Goal: Register for event/course

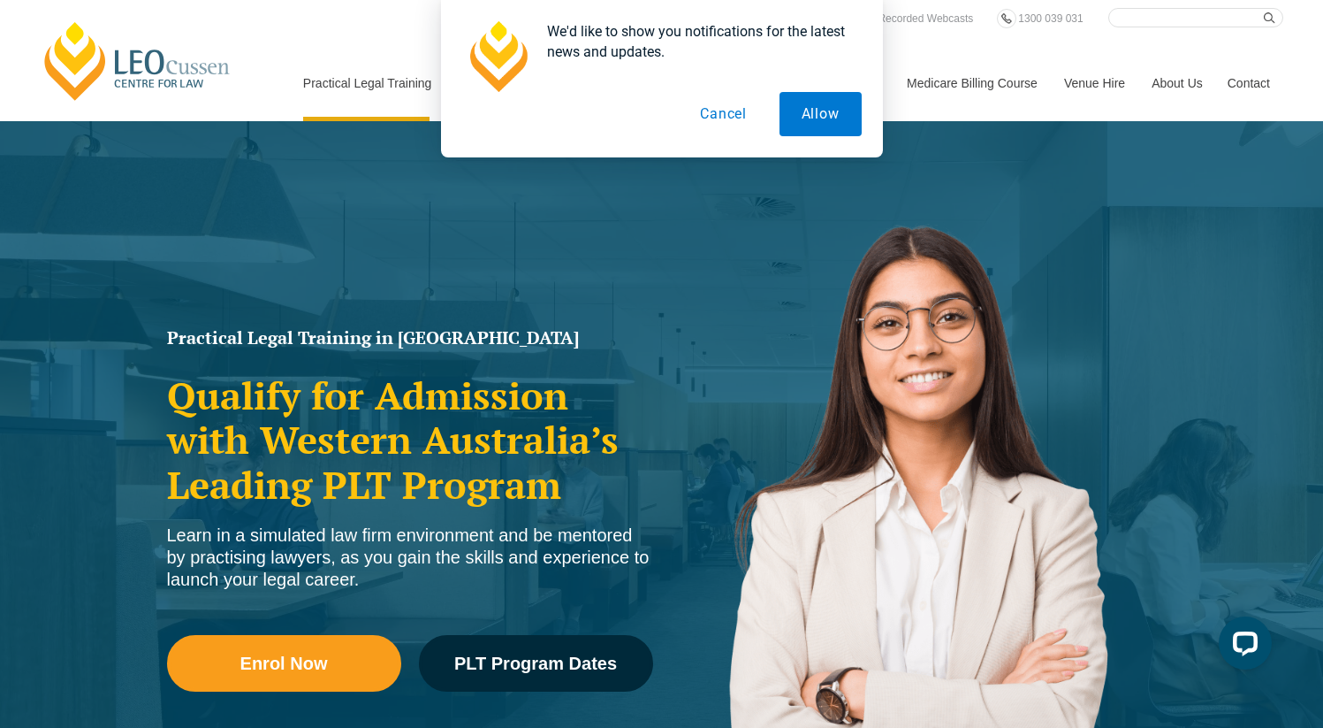
click at [723, 114] on button "Cancel" at bounding box center [723, 114] width 91 height 44
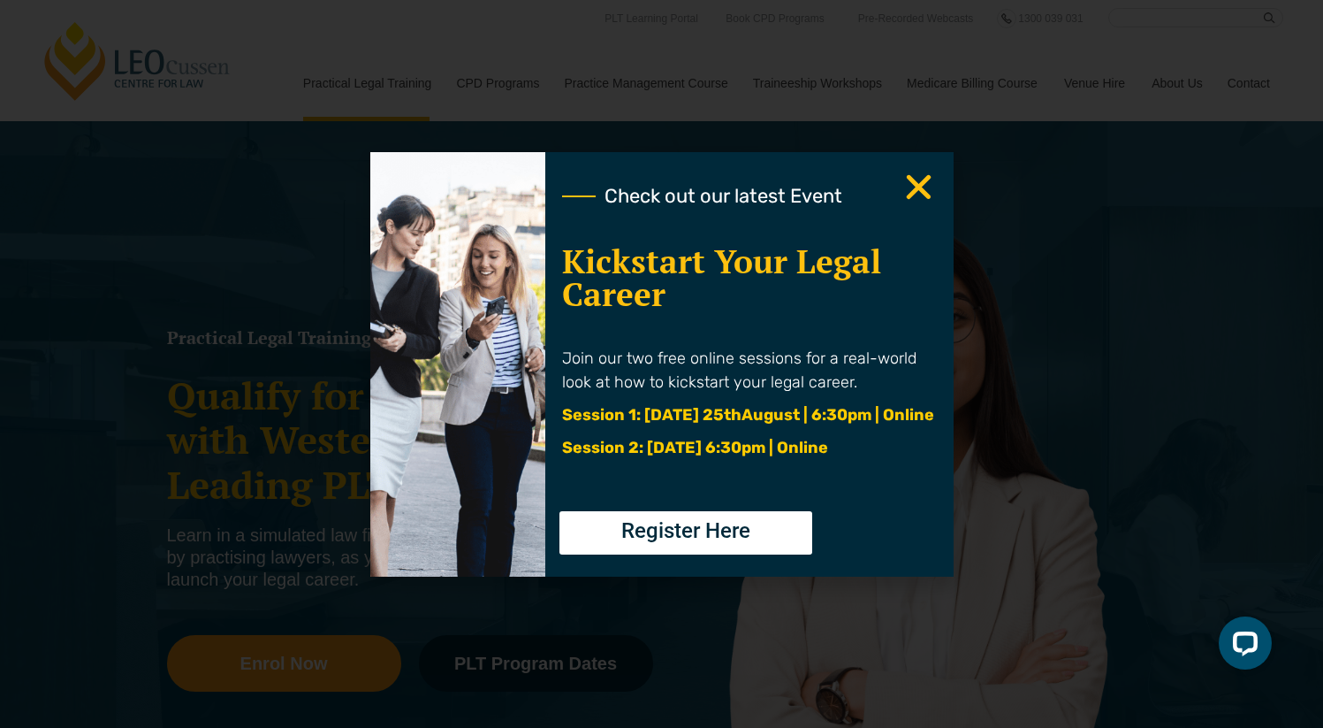
click at [912, 192] on use "Close" at bounding box center [918, 186] width 25 height 25
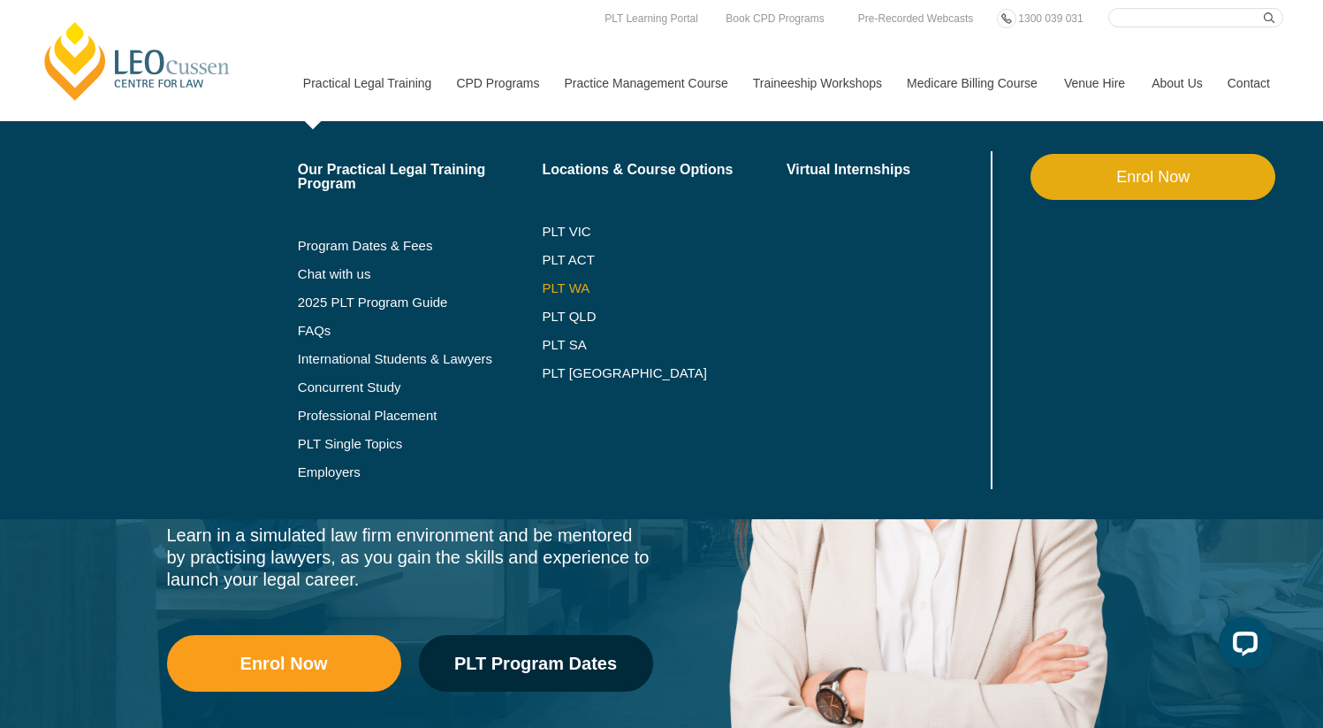
click at [550, 287] on link "PLT WA" at bounding box center [642, 288] width 201 height 14
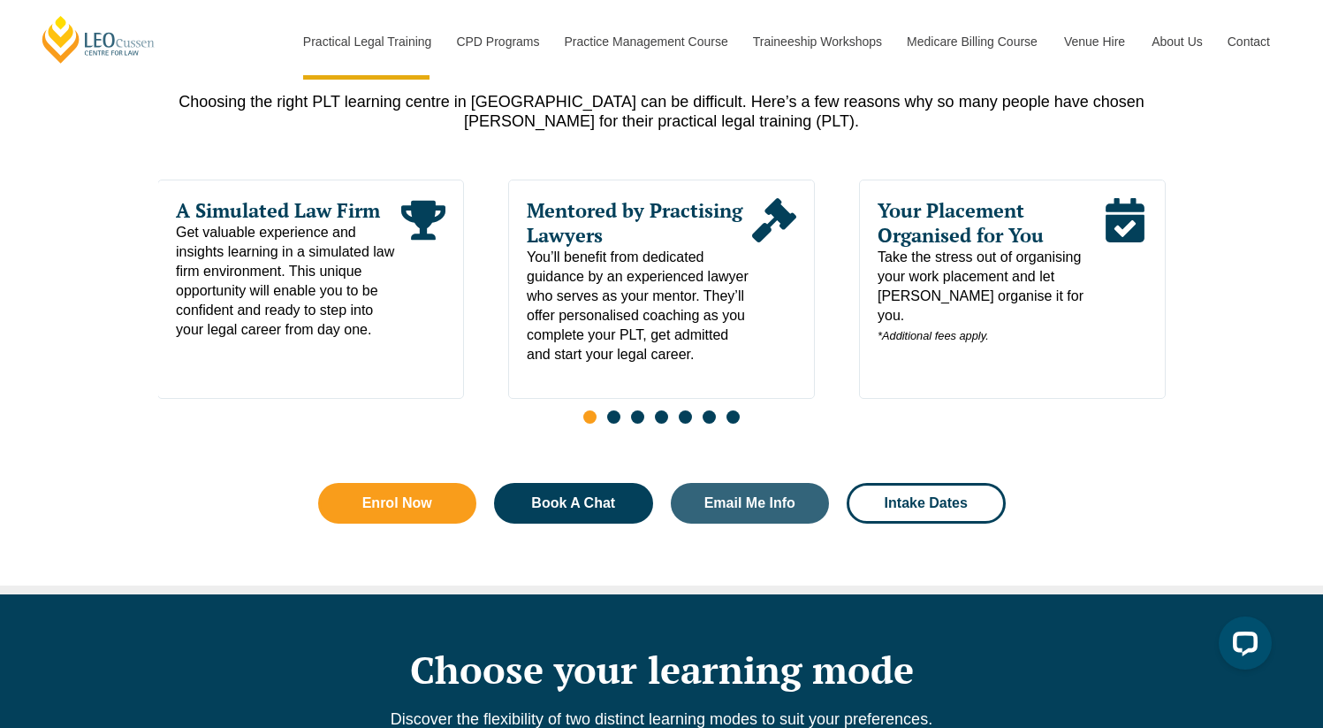
scroll to position [924, 0]
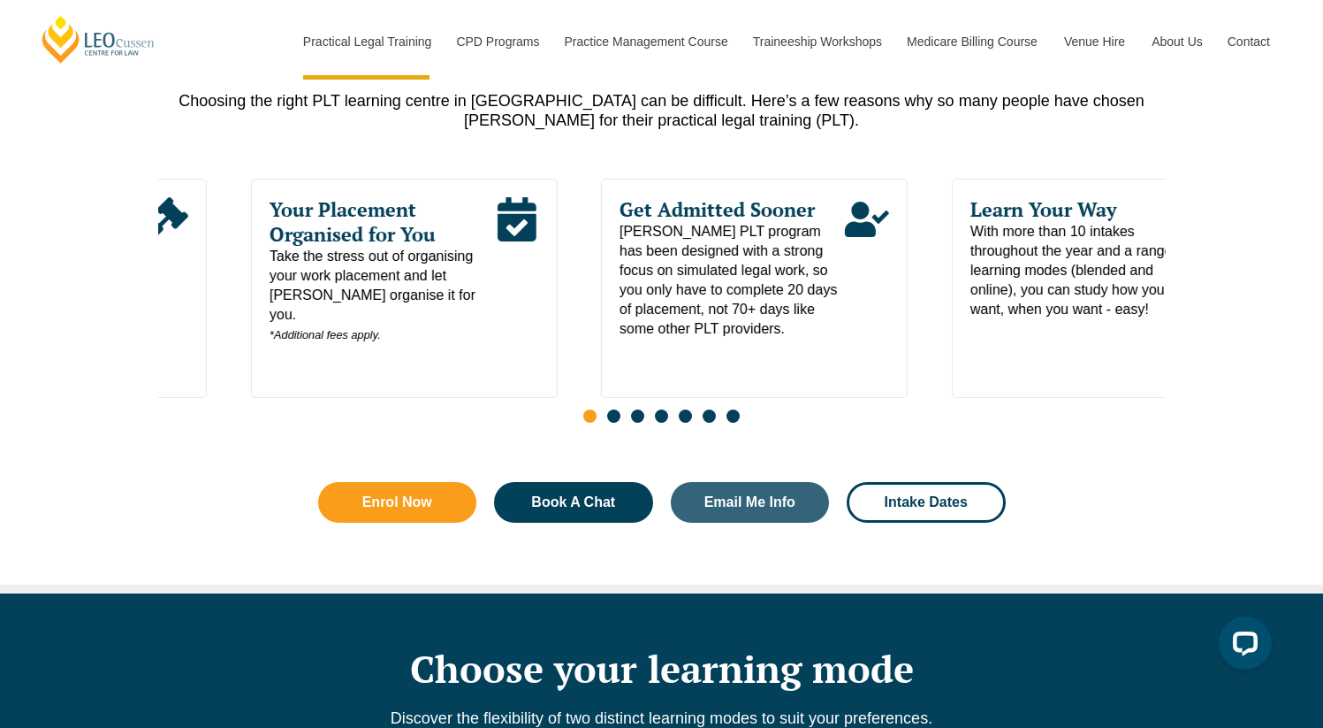
click at [187, 336] on div "Read More" at bounding box center [166, 280] width 44 height 166
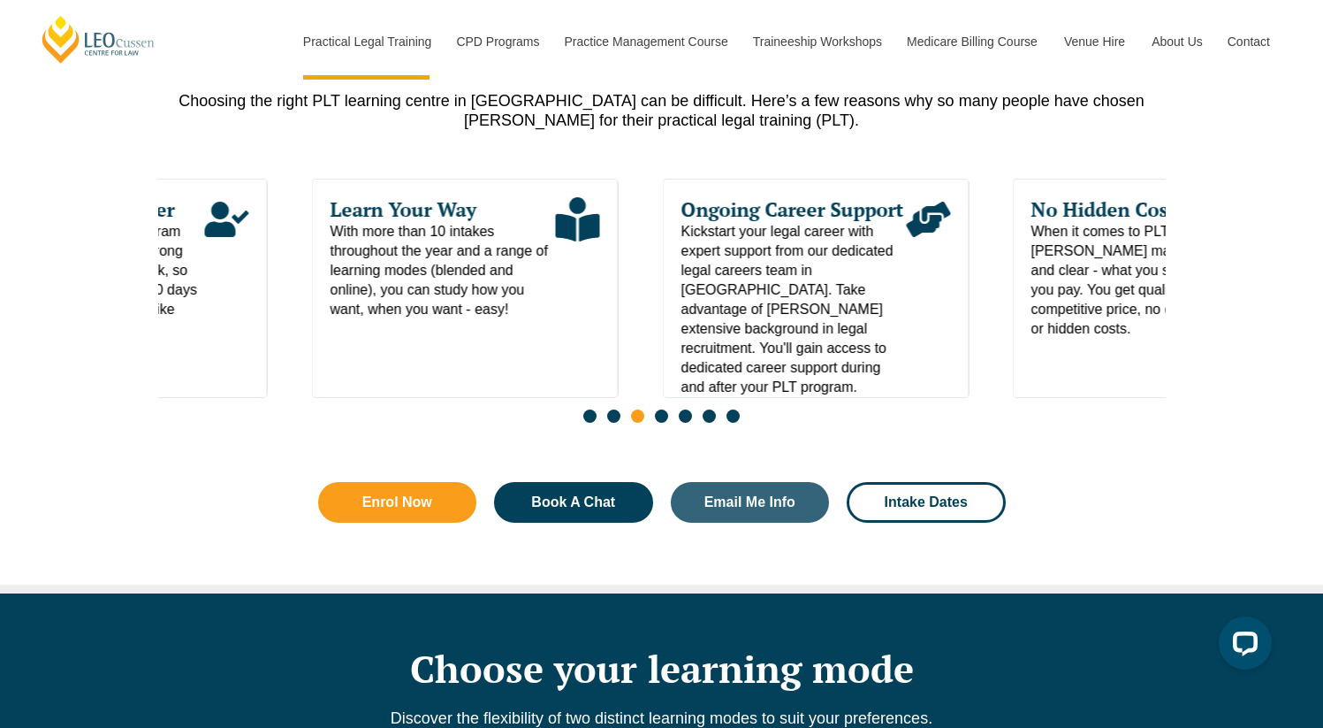
click at [207, 363] on div "Get Admitted Sooner Leo Cussen's PLT program has been designed with a strong fo…" at bounding box center [114, 288] width 307 height 219
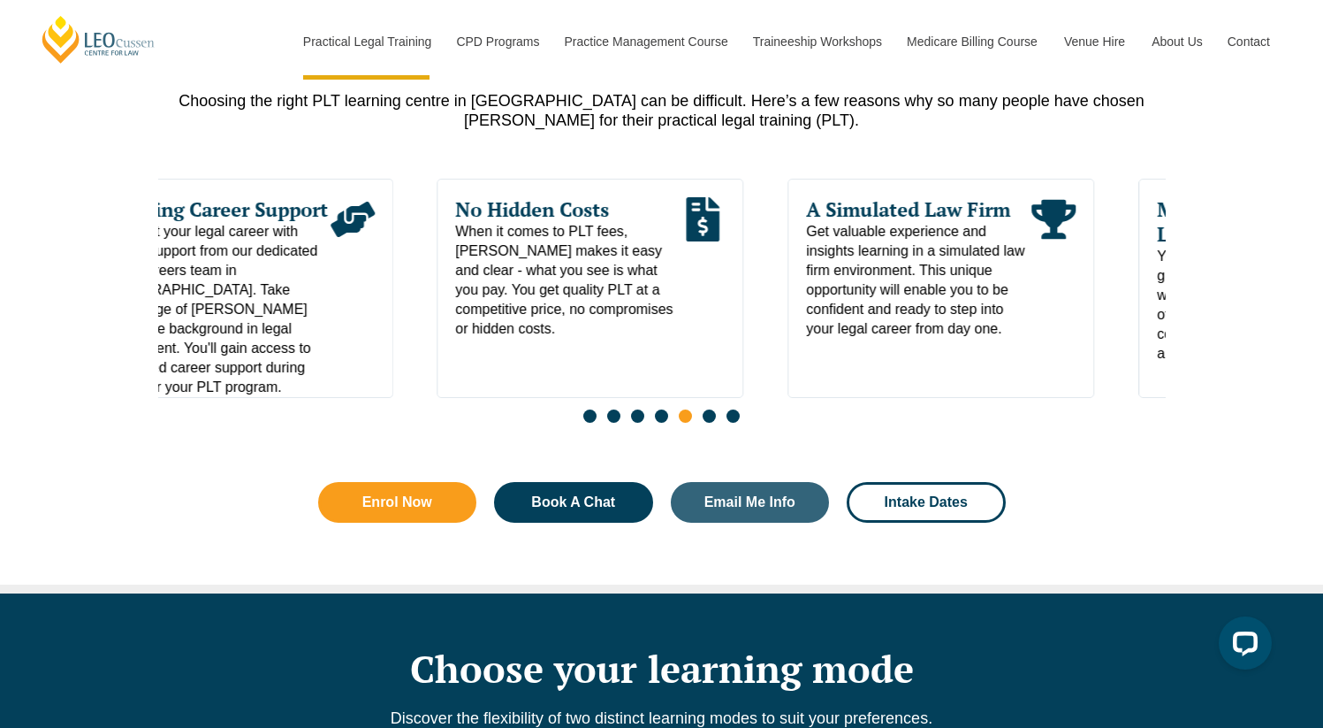
click at [272, 348] on span "Kickstart your legal career with expert support from our dedicated legal career…" at bounding box center [217, 309] width 225 height 175
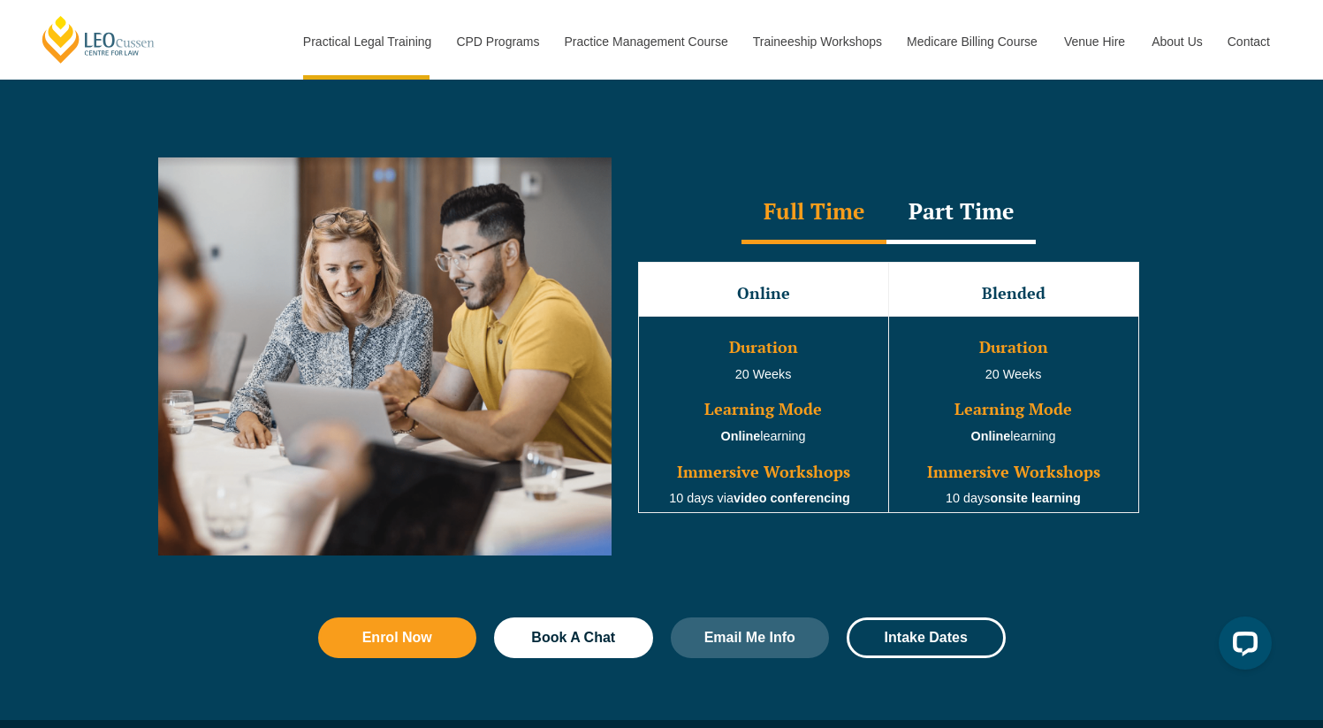
scroll to position [1584, 0]
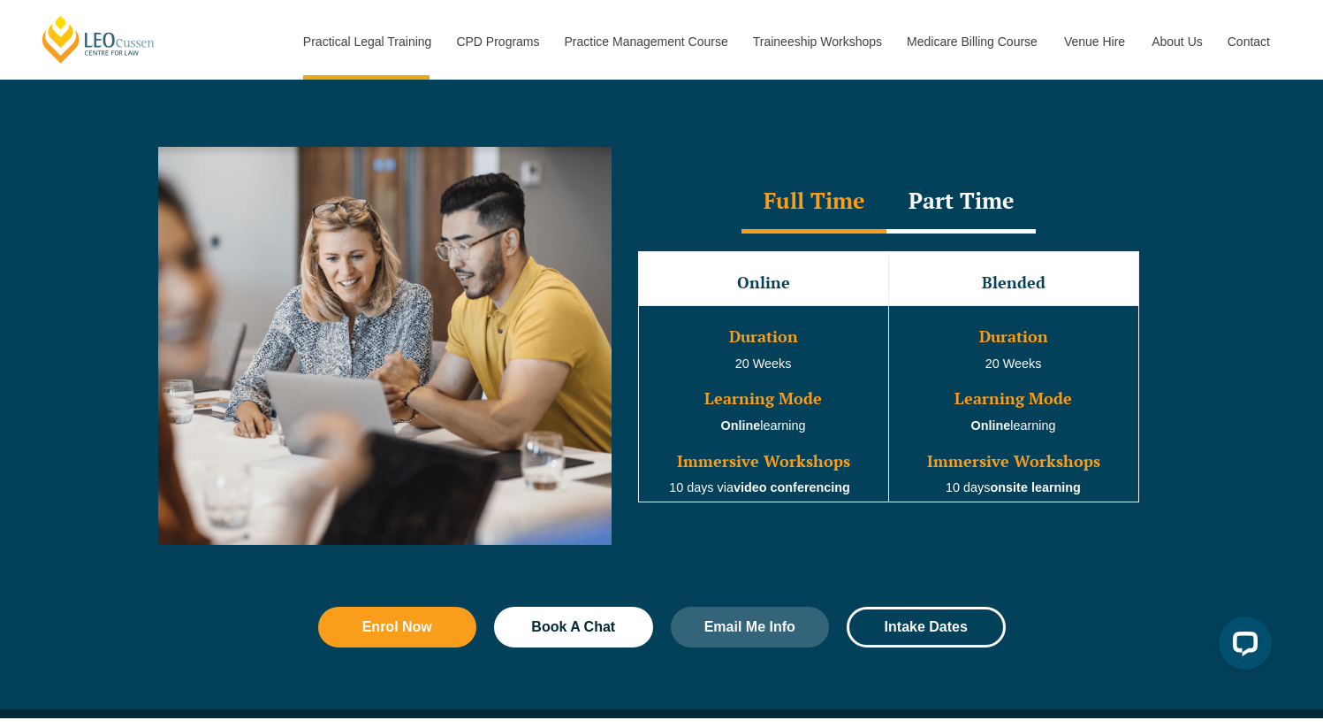
click at [976, 210] on div "Part Time" at bounding box center [961, 203] width 149 height 62
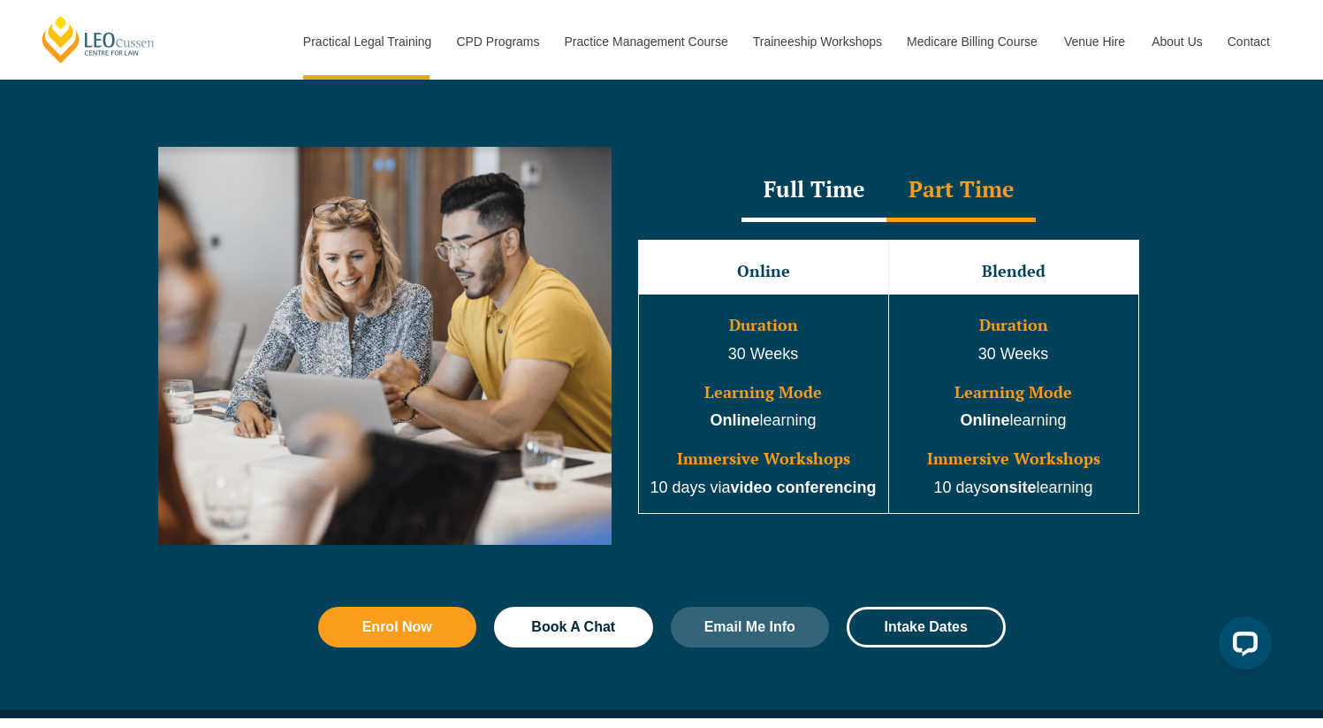
click at [830, 194] on div "Full Time" at bounding box center [814, 191] width 145 height 62
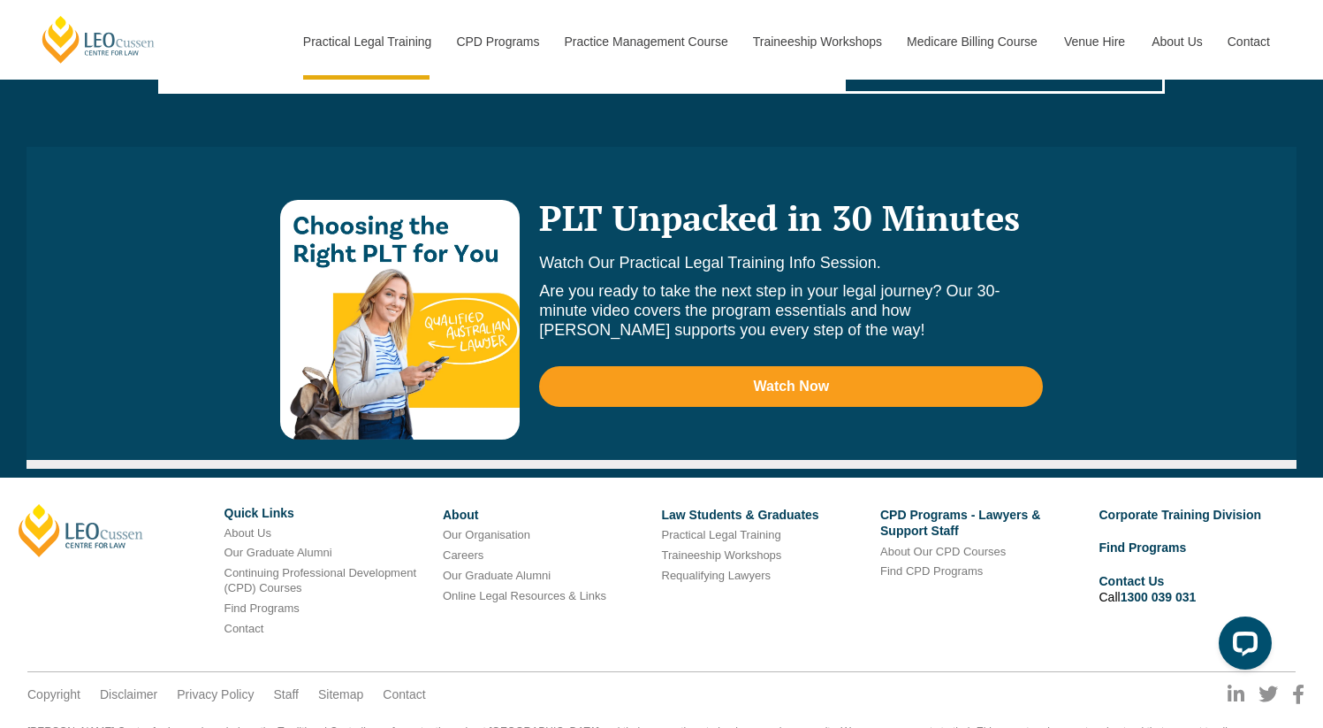
scroll to position [10099, 0]
